Goal: Use online tool/utility

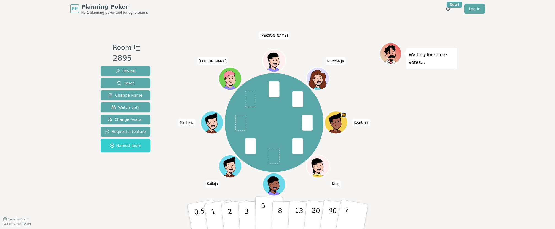
click at [260, 214] on button "5" at bounding box center [269, 217] width 28 height 42
click at [246, 216] on p "3" at bounding box center [247, 217] width 6 height 30
click at [245, 209] on p "3" at bounding box center [247, 217] width 6 height 30
click at [248, 214] on p "3" at bounding box center [247, 217] width 6 height 30
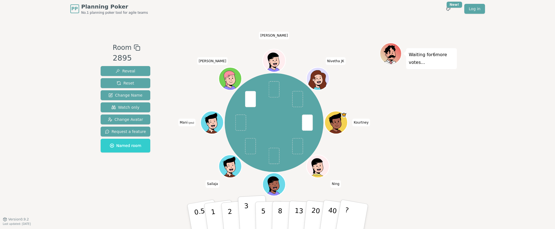
click at [245, 216] on p "3" at bounding box center [247, 217] width 6 height 30
click at [243, 212] on button "3" at bounding box center [253, 216] width 30 height 43
click at [245, 216] on p "3" at bounding box center [247, 217] width 6 height 30
click at [232, 216] on p "2" at bounding box center [230, 218] width 7 height 30
click at [248, 218] on p "3" at bounding box center [247, 217] width 6 height 30
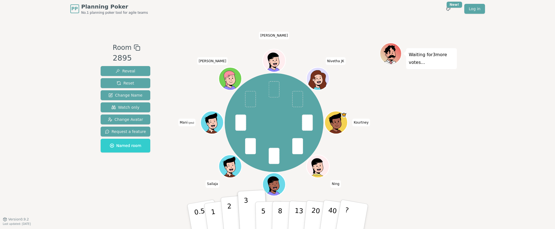
click at [225, 220] on button "2" at bounding box center [235, 217] width 31 height 44
